Goal: Communication & Community: Participate in discussion

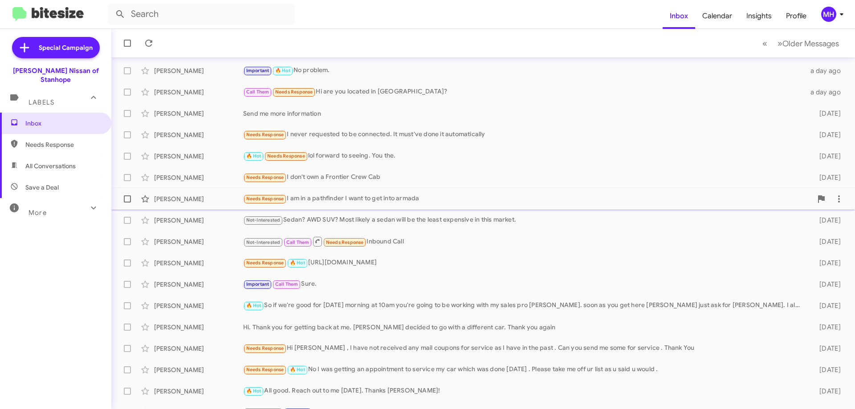
scroll to position [89, 0]
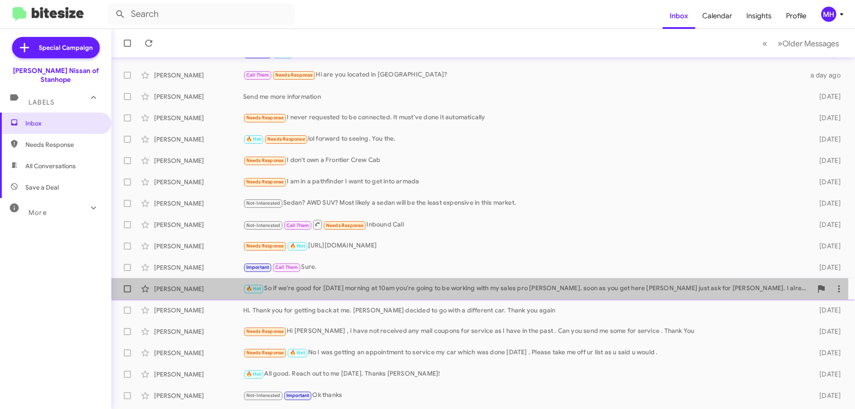
click at [280, 287] on div "🔥 Hot So if we're good for [DATE] morning at 10am you're going to be working wi…" at bounding box center [527, 289] width 569 height 10
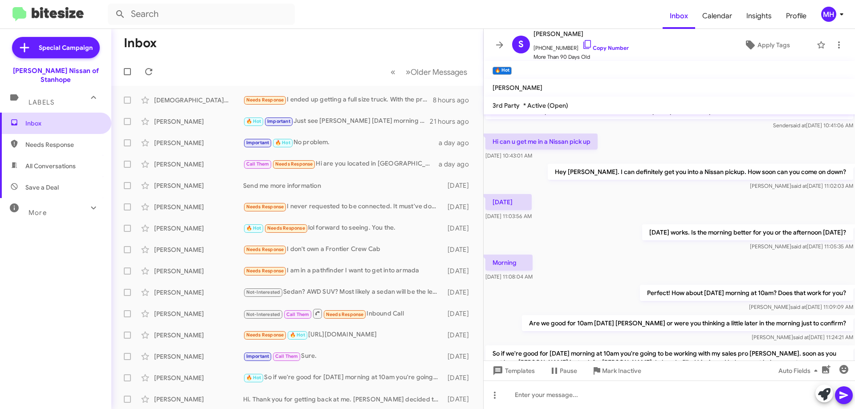
click at [41, 119] on span "Inbox" at bounding box center [63, 123] width 76 height 9
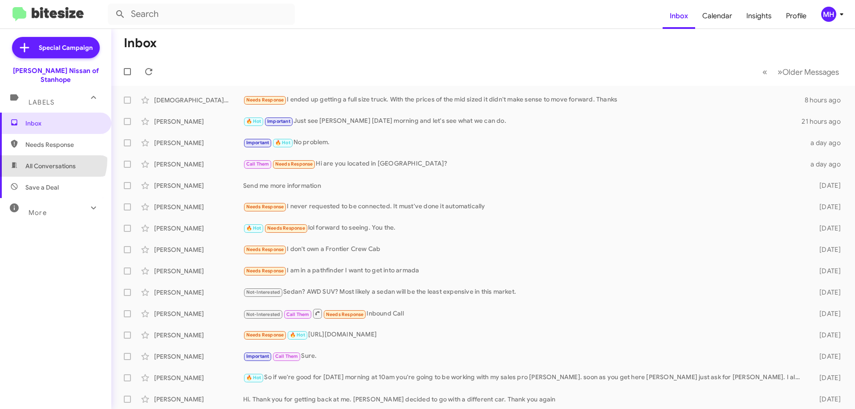
click at [52, 155] on span "All Conversations" at bounding box center [55, 165] width 111 height 21
type input "in:all-conversations"
